Goal: Information Seeking & Learning: Find contact information

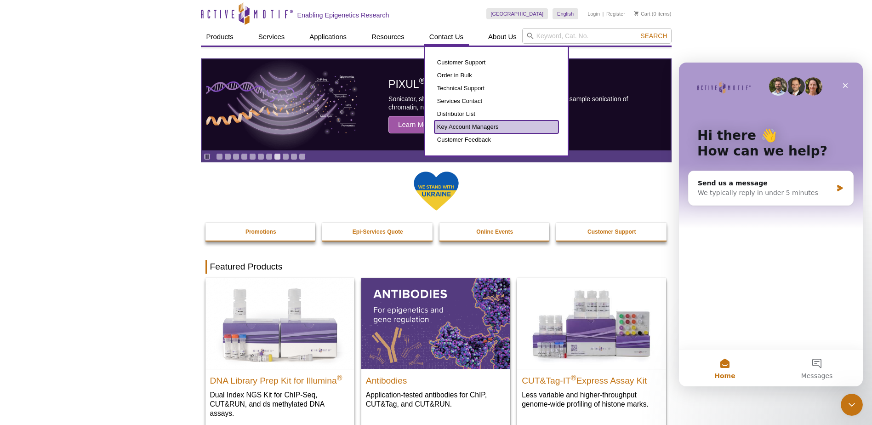
click at [457, 128] on link "Key Account Managers" at bounding box center [496, 126] width 124 height 13
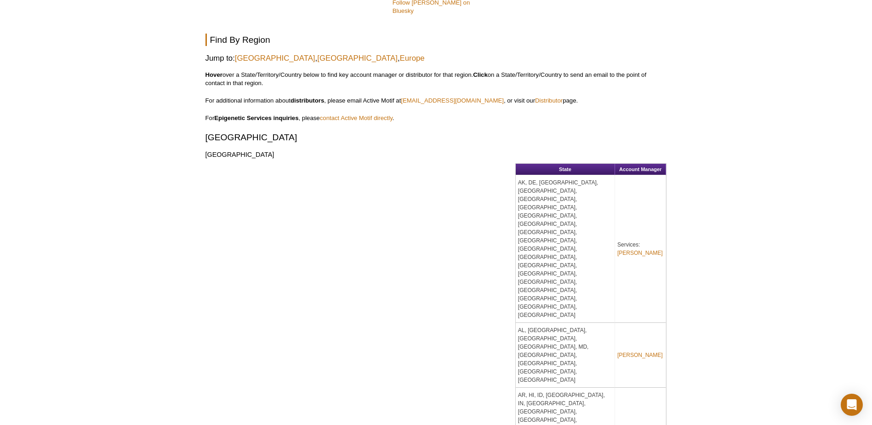
scroll to position [446, 0]
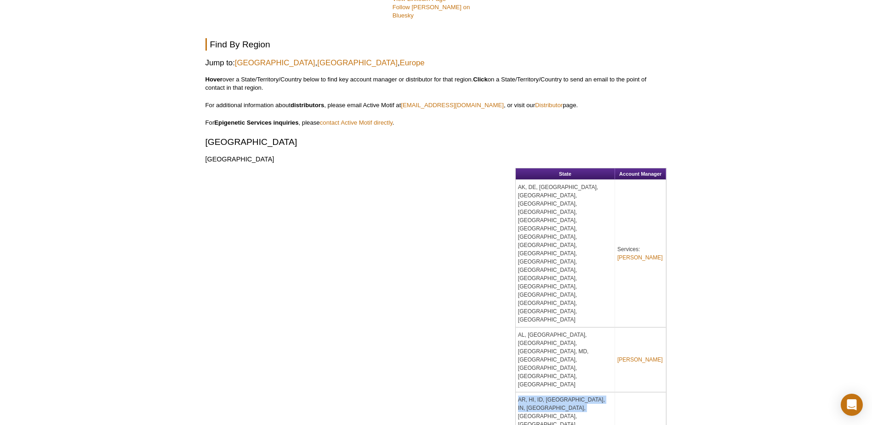
drag, startPoint x: 519, startPoint y: 149, endPoint x: 564, endPoint y: 159, distance: 46.4
click at [564, 392] on td "AR, HI, ID, IL, IN, KS, LA, NE, NM, NV, OK, OR, UT, WY" at bounding box center [565, 432] width 99 height 81
drag, startPoint x: 564, startPoint y: 159, endPoint x: 552, endPoint y: 155, distance: 12.9
copy td "AR, HI, ID, IL, IN, KS, LA, NE, NM, NV, OK, OR, UT, WY"
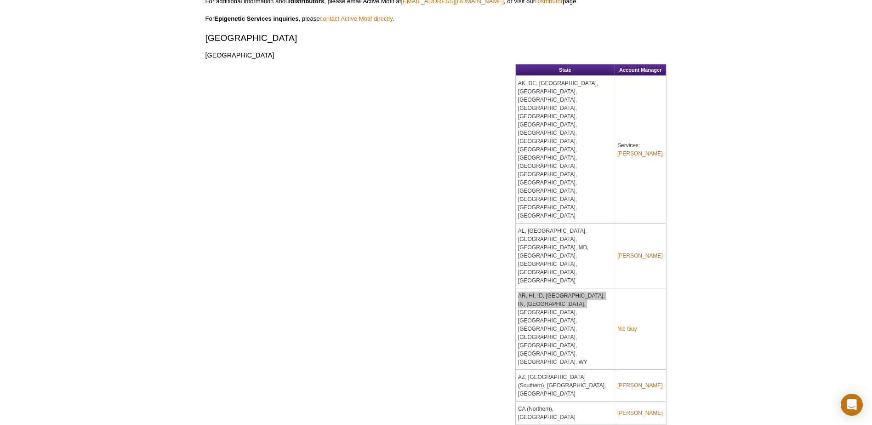
scroll to position [538, 0]
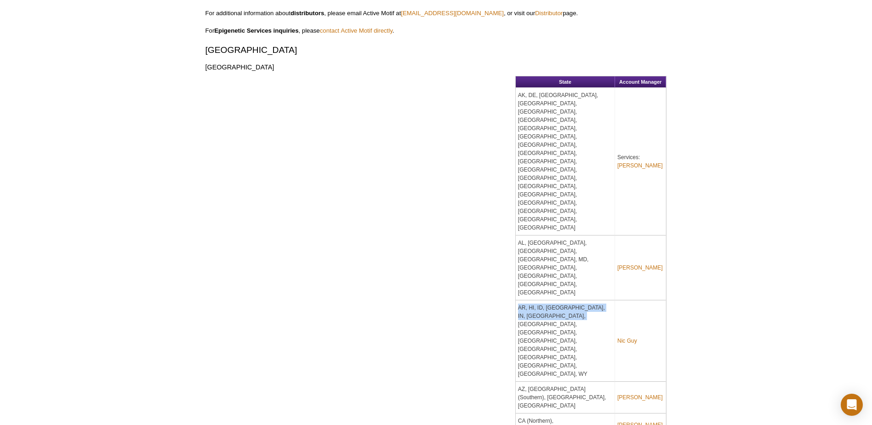
copy td "AR, HI, ID, IL, IN, KS, LA, NE, NM, NV, OK, OR, UT, WY"
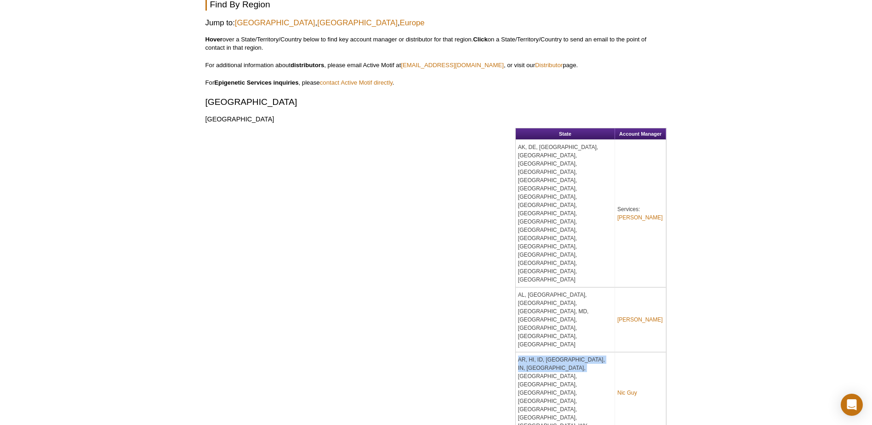
scroll to position [446, 0]
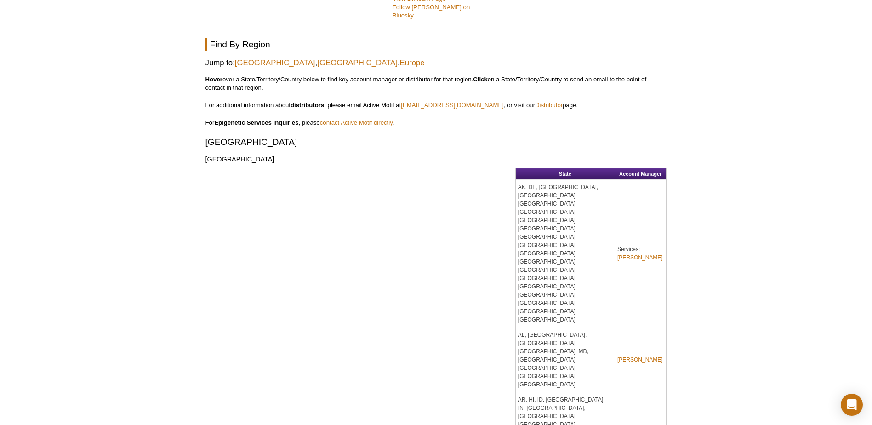
drag, startPoint x: 572, startPoint y: 215, endPoint x: 520, endPoint y: 215, distance: 52.4
copy td "CT, MA, NJ, NY, PA"
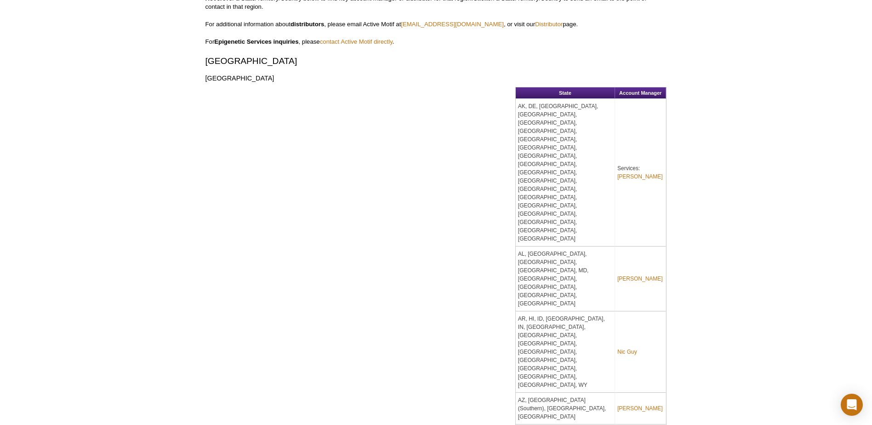
scroll to position [676, 0]
